Goal: Find specific page/section: Find specific page/section

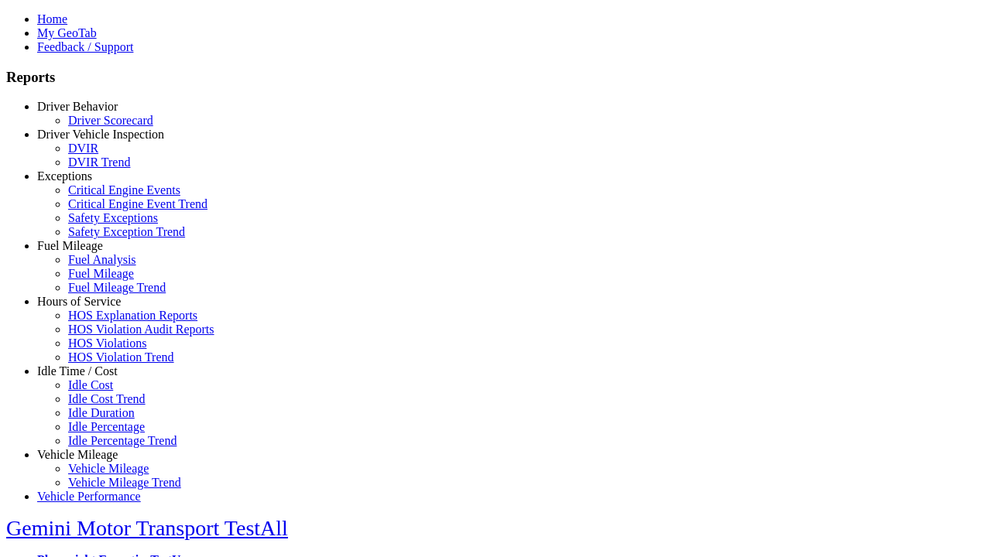
click at [89, 141] on link "Driver Vehicle Inspection" at bounding box center [100, 134] width 127 height 13
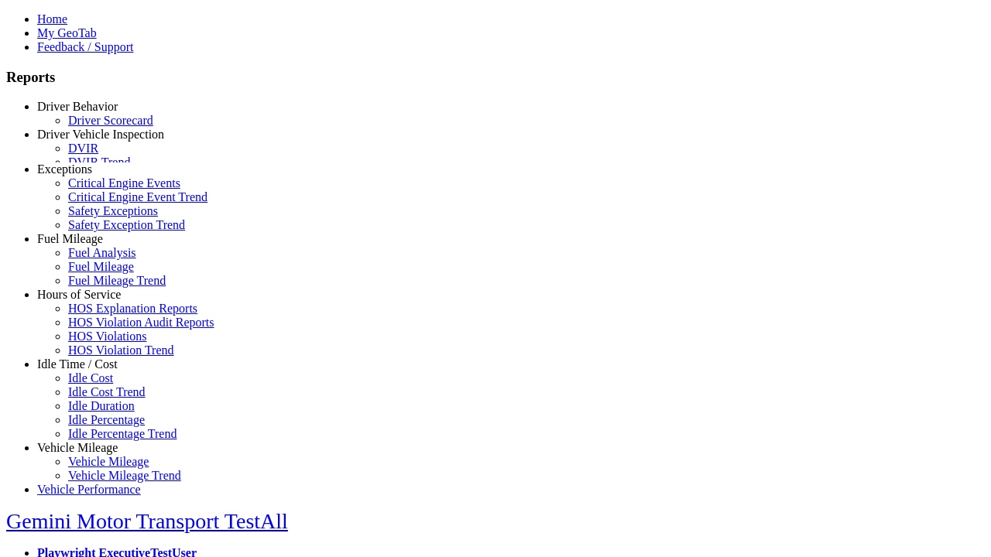
click at [98, 155] on link "DVIR" at bounding box center [83, 148] width 30 height 13
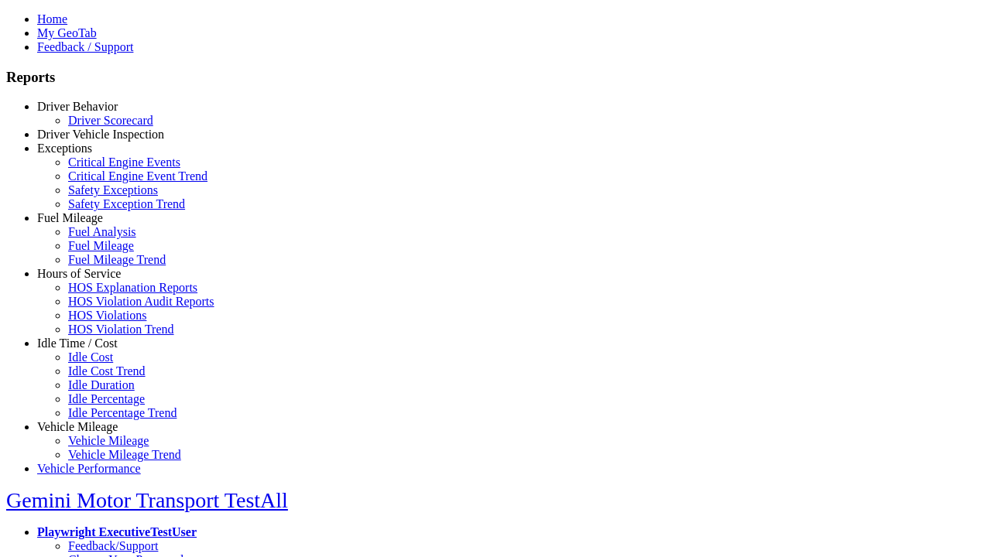
select select "**********"
